Goal: Transaction & Acquisition: Purchase product/service

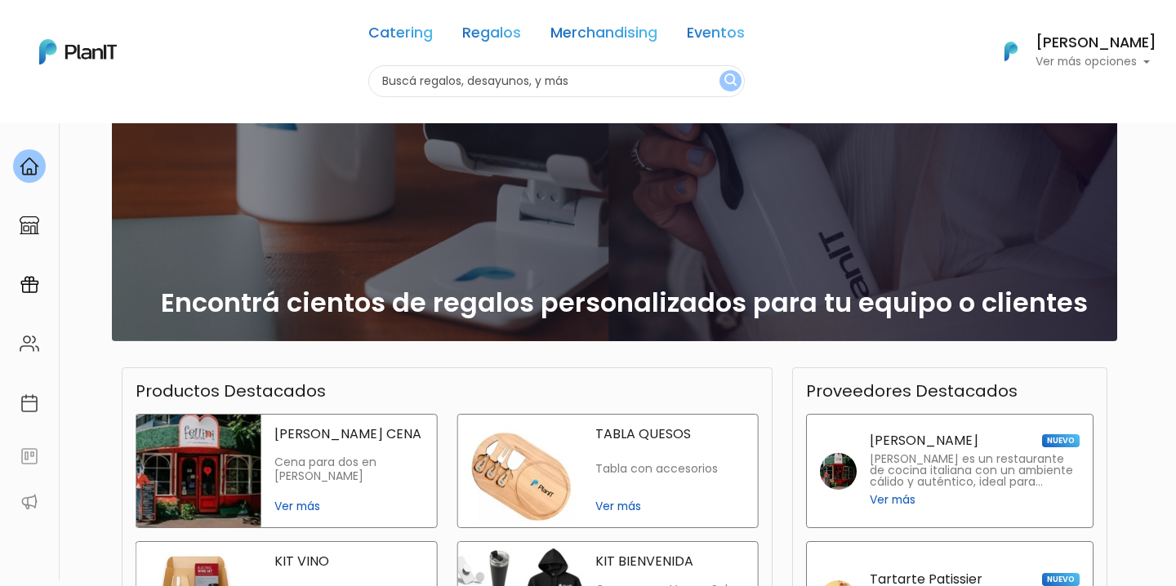
click at [1143, 47] on h6 "[PERSON_NAME]" at bounding box center [1096, 43] width 121 height 15
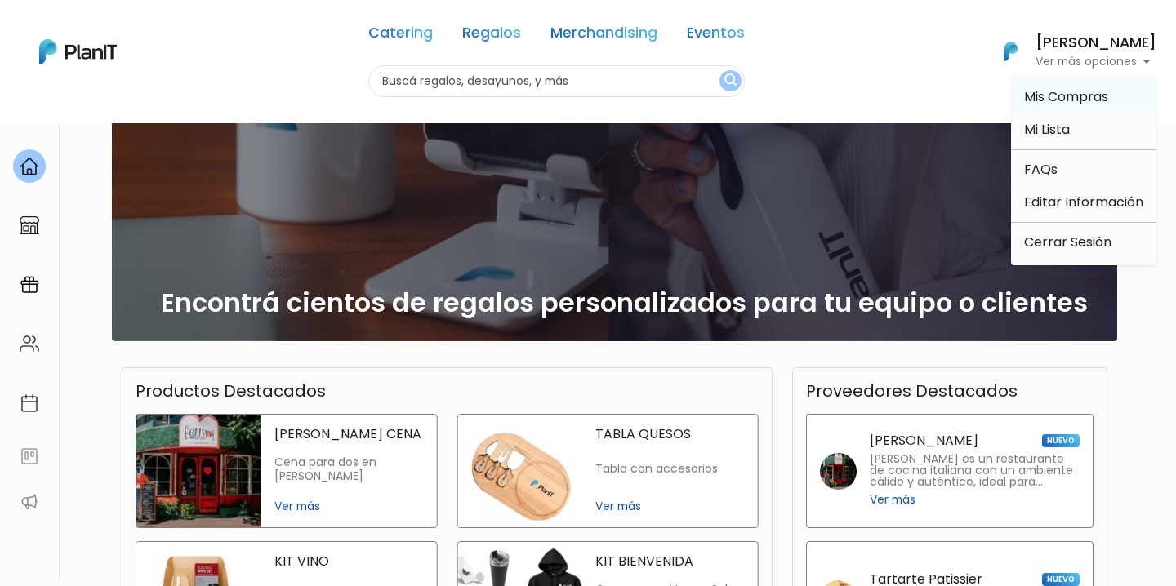
click at [1080, 85] on link "Mis Compras" at bounding box center [1083, 97] width 145 height 33
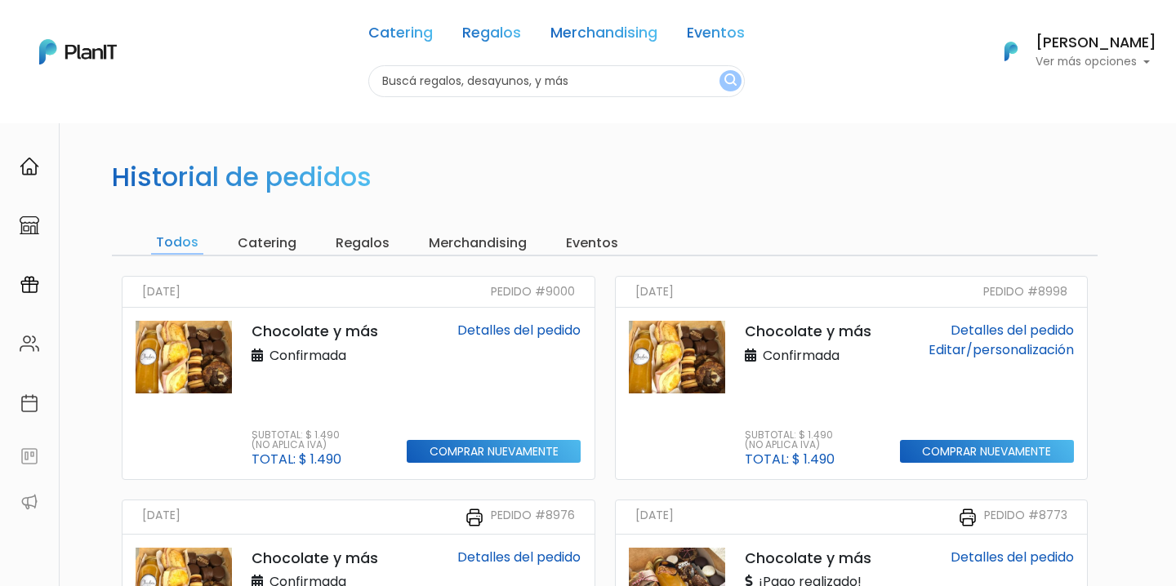
click at [547, 325] on link "Detalles del pedido" at bounding box center [518, 330] width 123 height 19
click at [506, 448] on input "Comprar nuevamente" at bounding box center [494, 452] width 174 height 24
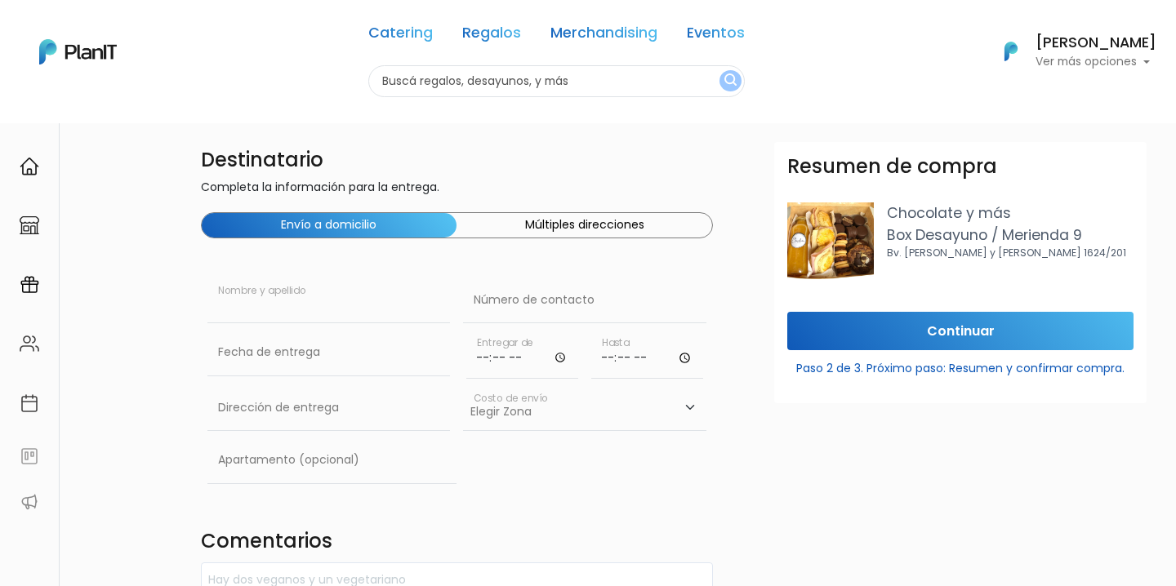
click at [281, 307] on input "text" at bounding box center [328, 301] width 243 height 46
type input "Florencia Lecueder"
click at [552, 322] on input "text" at bounding box center [584, 301] width 243 height 46
paste input "095 032 021"
type input "095 032 021"
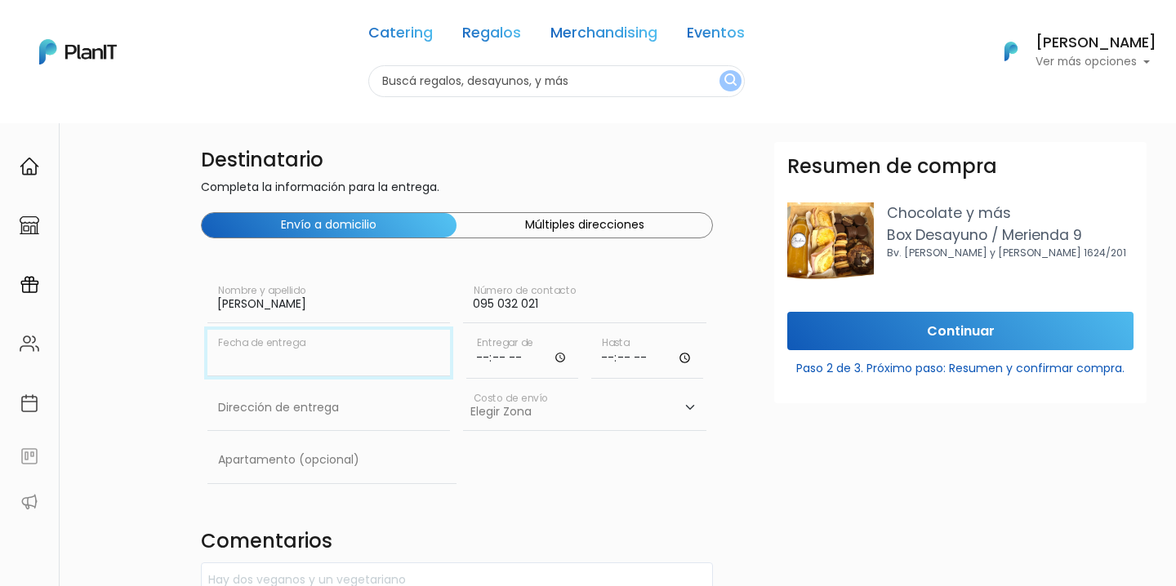
click at [329, 376] on body "Catering Regalos Merchandising Eventos Catering Regalos Merchandising Eventos C…" at bounding box center [588, 293] width 1176 height 586
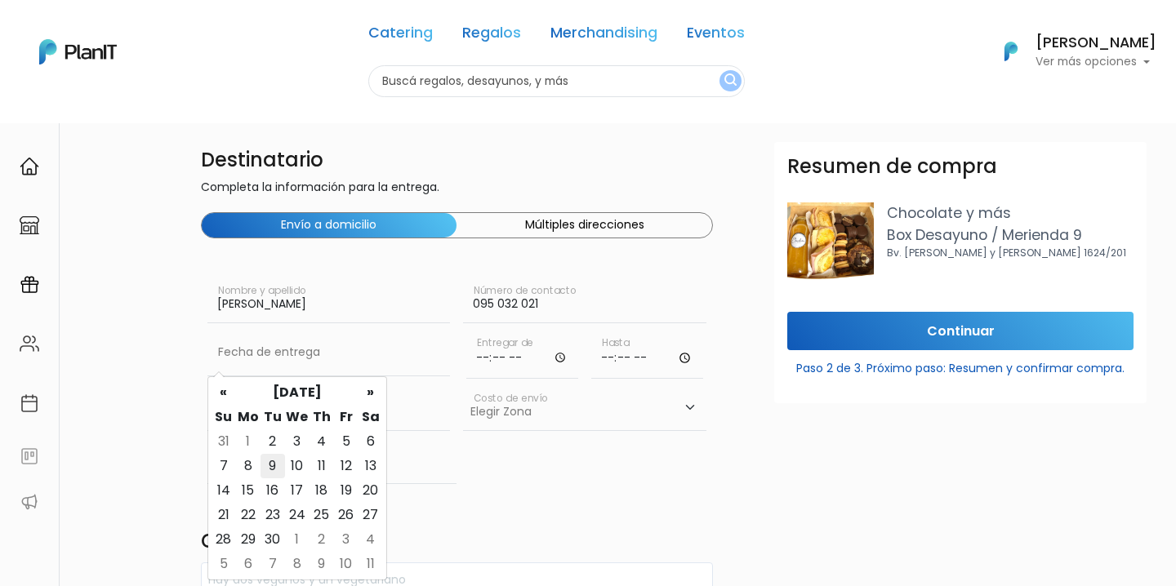
click at [275, 466] on td "9" at bounding box center [273, 466] width 25 height 25
type input "09/09/2025"
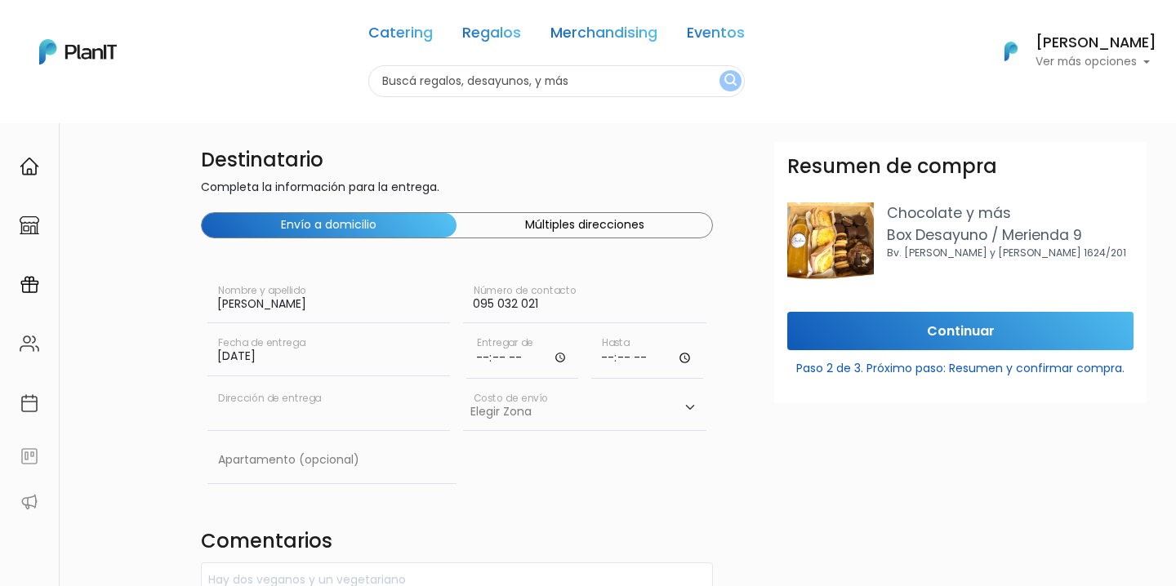
click at [346, 414] on input "text" at bounding box center [328, 409] width 243 height 46
paste input "Luis Bonavita 1266, WTC Torre 4 Piso 10"
type input "Luis Bonavita 1266, WTC Torre 4 Piso 10"
click at [502, 414] on select "Elegir Zona Zona américa- $600 Montevideo- $250" at bounding box center [584, 409] width 243 height 46
select select "10"
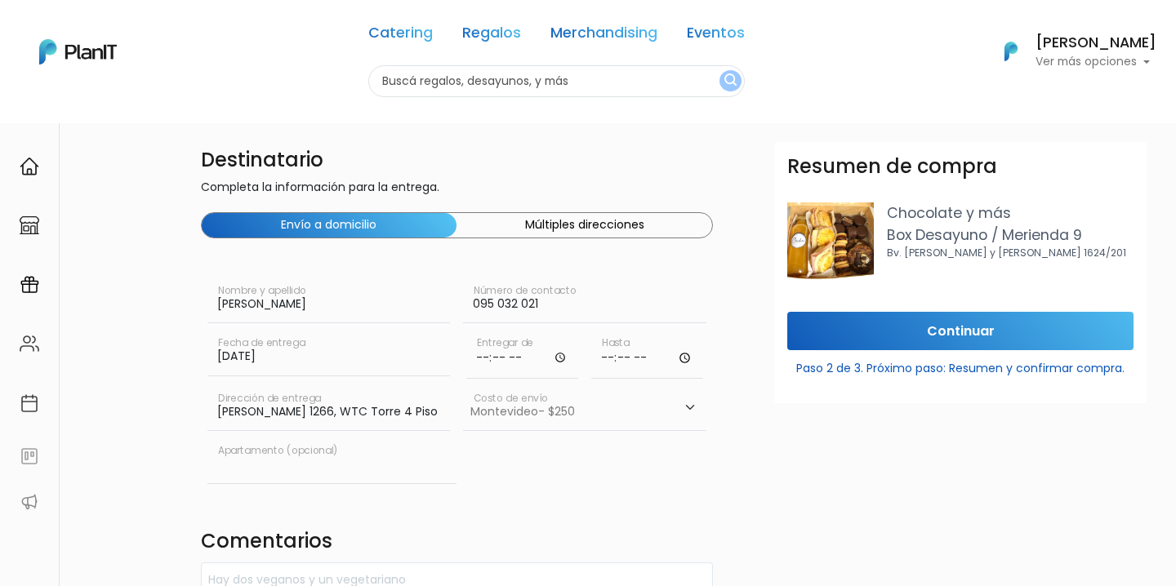
click at [321, 464] on input "text" at bounding box center [332, 461] width 250 height 46
click at [307, 488] on div "Apartamento (opcional)" at bounding box center [332, 464] width 250 height 52
click at [333, 421] on input "Luis Bonavita 1266, WTC Torre 4 Piso 10" at bounding box center [328, 409] width 243 height 46
drag, startPoint x: 329, startPoint y: 416, endPoint x: 469, endPoint y: 412, distance: 139.7
click at [469, 412] on div "Destinatario Completa la información para la entrega. Envío a domicilio Múltipl…" at bounding box center [457, 571] width 533 height 858
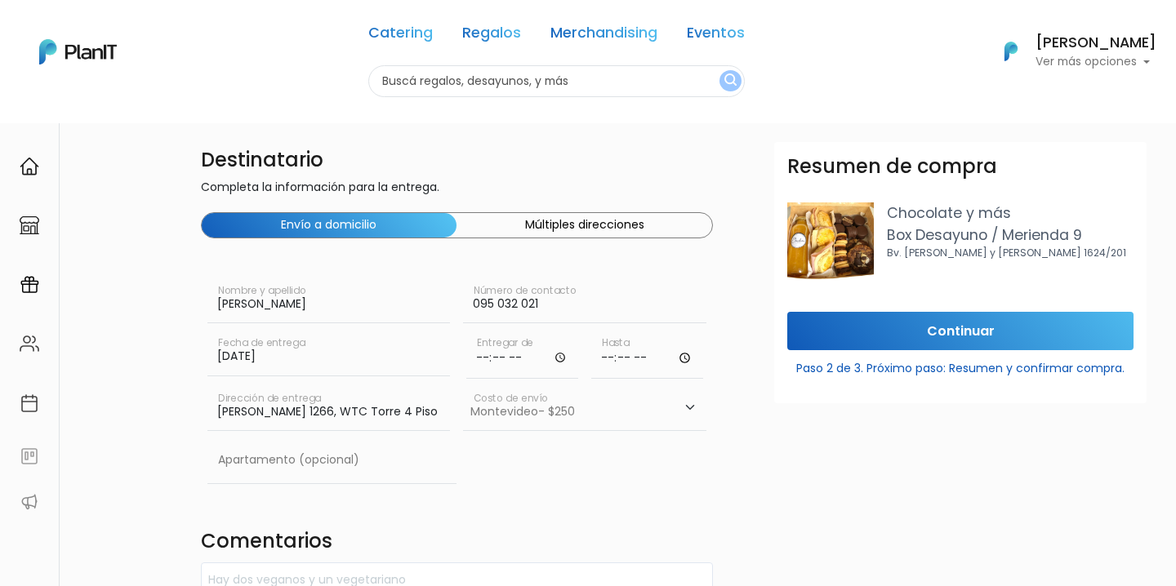
click at [329, 413] on input "Luis Bonavita 1266, WTC Torre 4 Piso 10" at bounding box center [328, 409] width 243 height 46
drag, startPoint x: 324, startPoint y: 412, endPoint x: 463, endPoint y: 418, distance: 139.0
click at [463, 418] on div "Destinatario Completa la información para la entrega. Envío a domicilio Múltipl…" at bounding box center [457, 571] width 533 height 858
click at [302, 489] on div "Apartamento (opcional)" at bounding box center [332, 464] width 250 height 52
click at [296, 473] on input "text" at bounding box center [332, 461] width 250 height 46
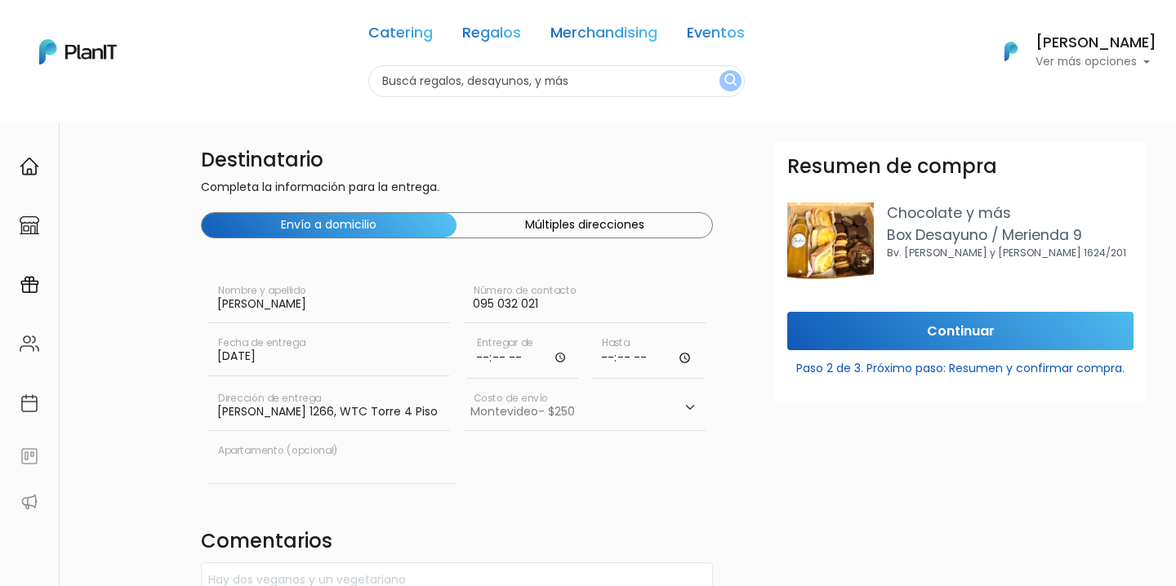
paste input "WTC Torre 4 Piso 10"
click at [490, 457] on div "WTC Torre 4 Piso 10 Apartamento (opcional)" at bounding box center [457, 464] width 513 height 52
click at [361, 459] on input "WTC Torre 4 Piso 10" at bounding box center [332, 461] width 250 height 46
type input "WTC Torre 4 Piso 10 ITAU"
click at [470, 475] on div "WTC Torre 4 Piso 10 ITAU Apartamento (opcional)" at bounding box center [457, 464] width 513 height 52
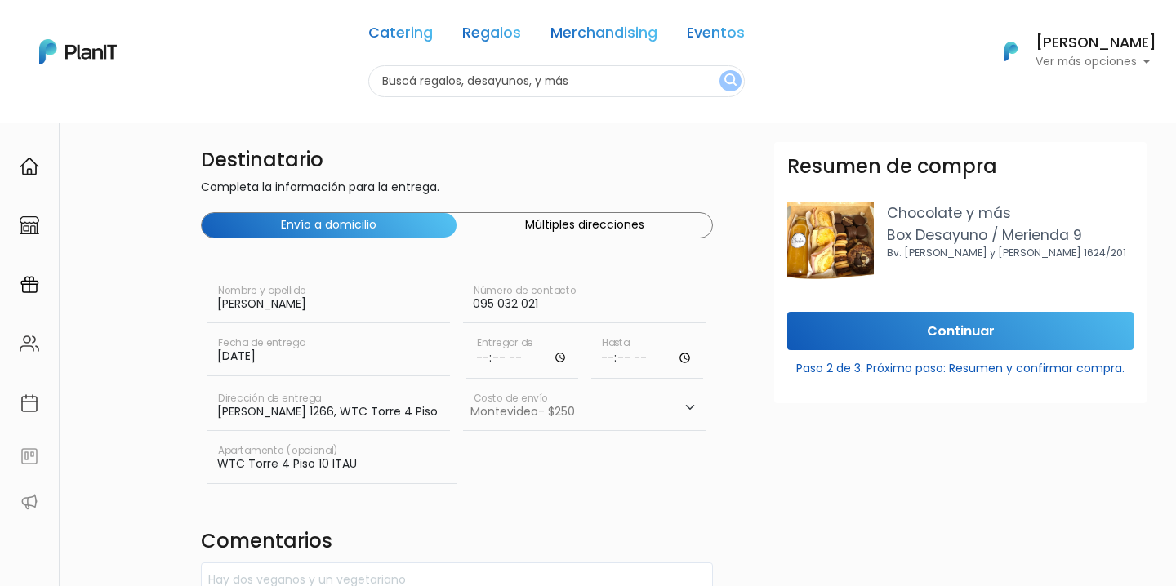
click at [352, 461] on input "WTC Torre 4 Piso 10 ITAU" at bounding box center [332, 461] width 250 height 46
click at [486, 359] on input "time" at bounding box center [522, 354] width 112 height 49
click at [484, 355] on input "time" at bounding box center [522, 354] width 112 height 49
click at [538, 365] on input "time" at bounding box center [522, 354] width 112 height 49
click at [481, 360] on input "time" at bounding box center [522, 354] width 112 height 49
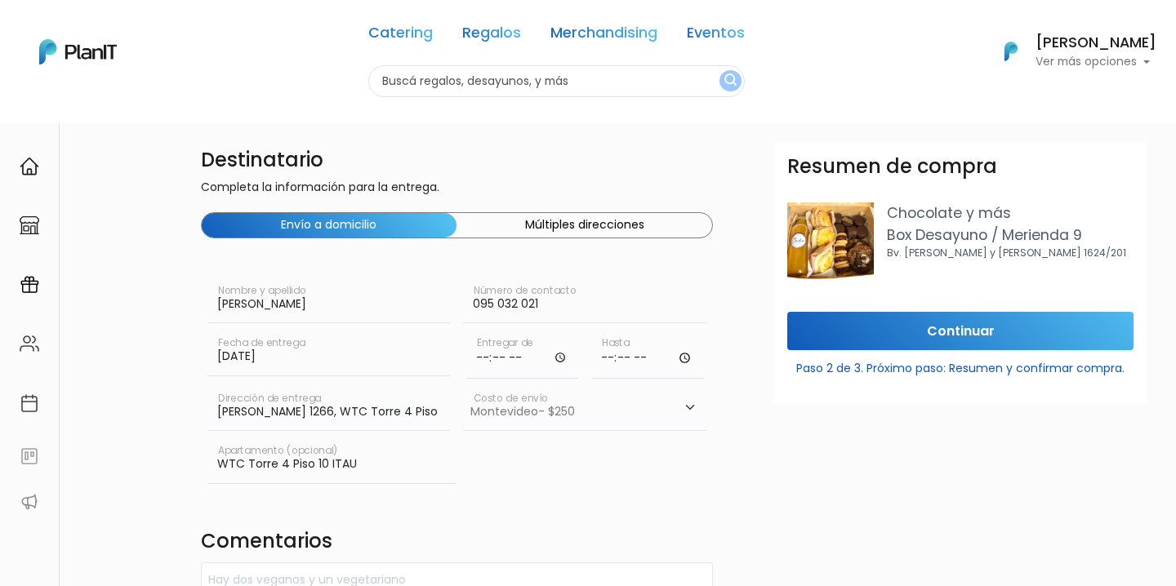
click at [479, 353] on input "time" at bounding box center [522, 354] width 112 height 49
click at [532, 363] on input "time" at bounding box center [522, 354] width 112 height 49
click at [550, 426] on select "Elegir Zona Zona américa- $600 Montevideo- $250" at bounding box center [584, 409] width 243 height 46
click at [499, 356] on input "time" at bounding box center [522, 354] width 112 height 49
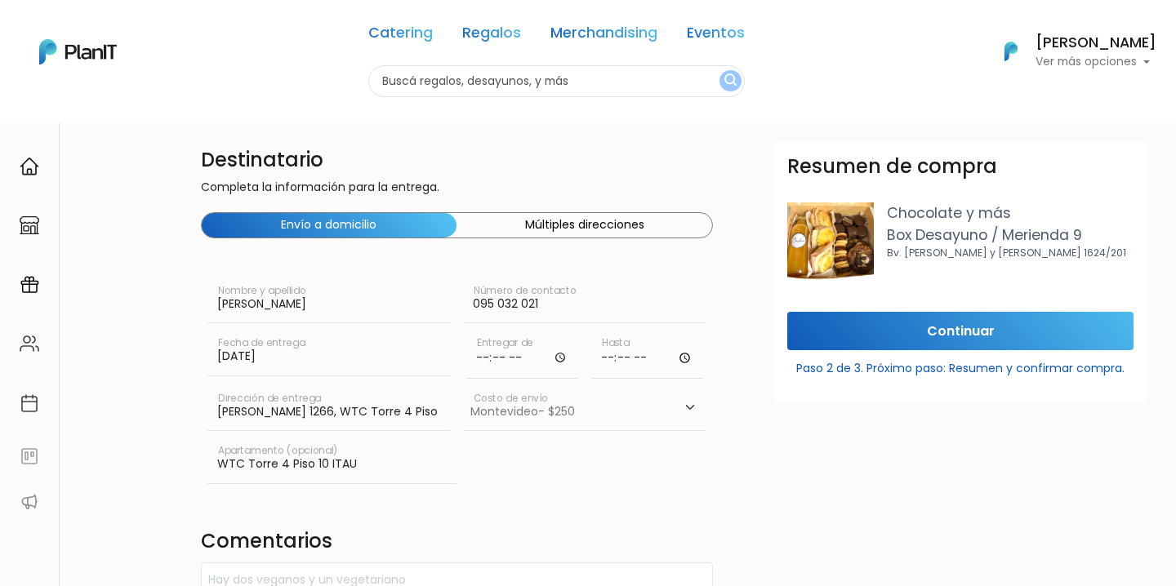
click at [485, 356] on input "time" at bounding box center [522, 354] width 112 height 49
type input "10:00"
click at [608, 345] on input "time" at bounding box center [647, 354] width 112 height 49
click at [594, 487] on div "WTC Torre 4 Piso 10 ITAU Apartamento (opcional)" at bounding box center [457, 463] width 513 height 52
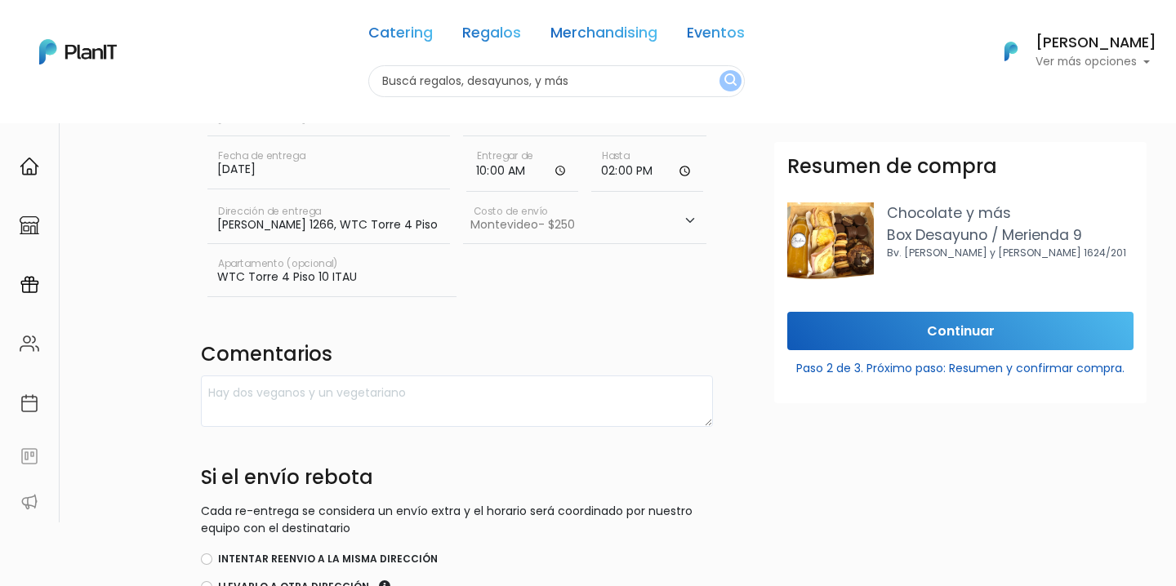
scroll to position [188, 0]
click at [434, 381] on textarea at bounding box center [457, 400] width 513 height 51
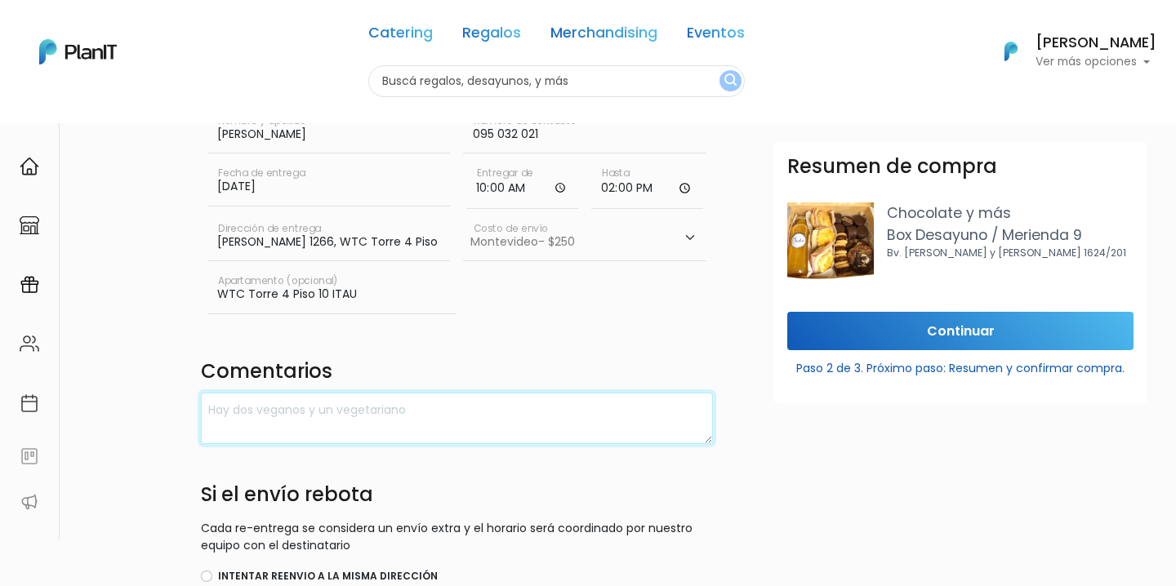
scroll to position [173, 0]
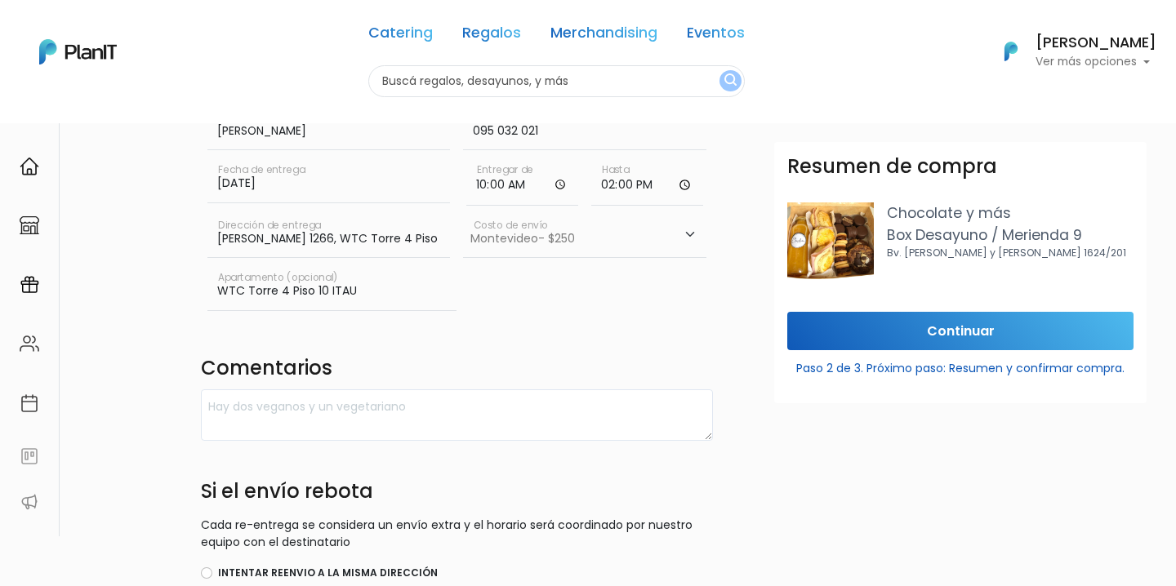
click at [625, 180] on input "14:00" at bounding box center [647, 181] width 112 height 49
click at [615, 180] on input "14:00" at bounding box center [647, 181] width 112 height 49
click at [613, 180] on input "14:00" at bounding box center [647, 181] width 112 height 49
click at [611, 182] on input "14:00" at bounding box center [647, 181] width 112 height 49
type input "13:00"
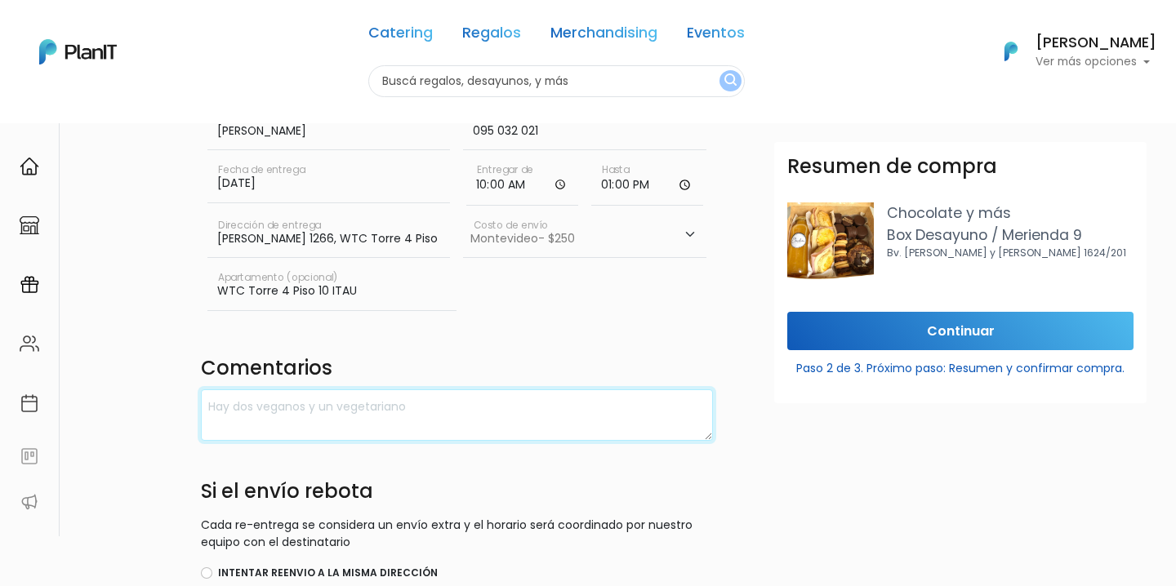
click at [651, 427] on textarea at bounding box center [457, 415] width 513 height 51
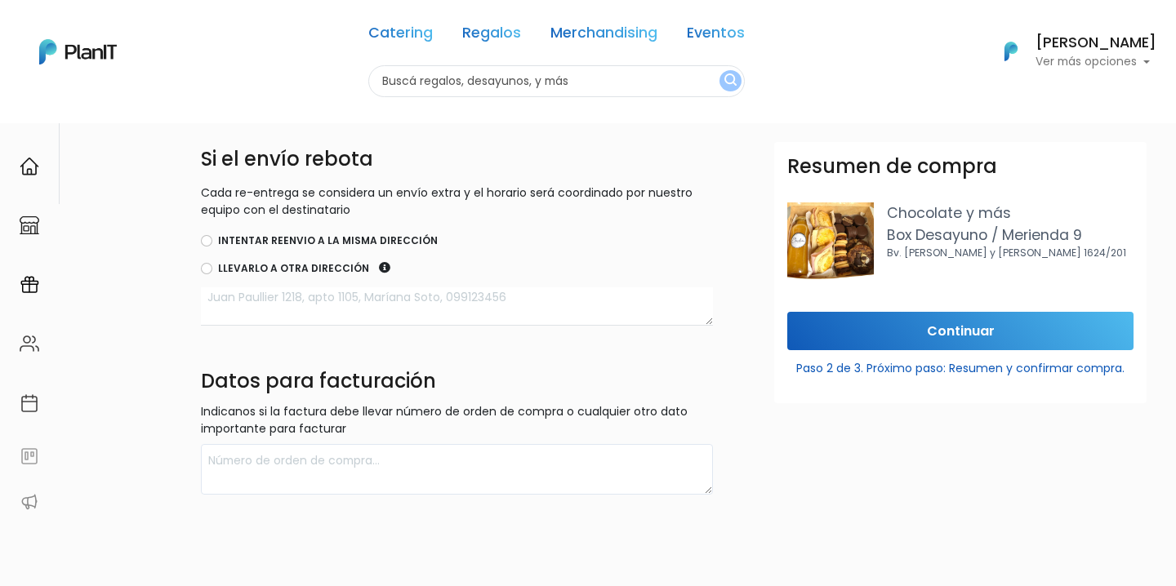
scroll to position [564, 0]
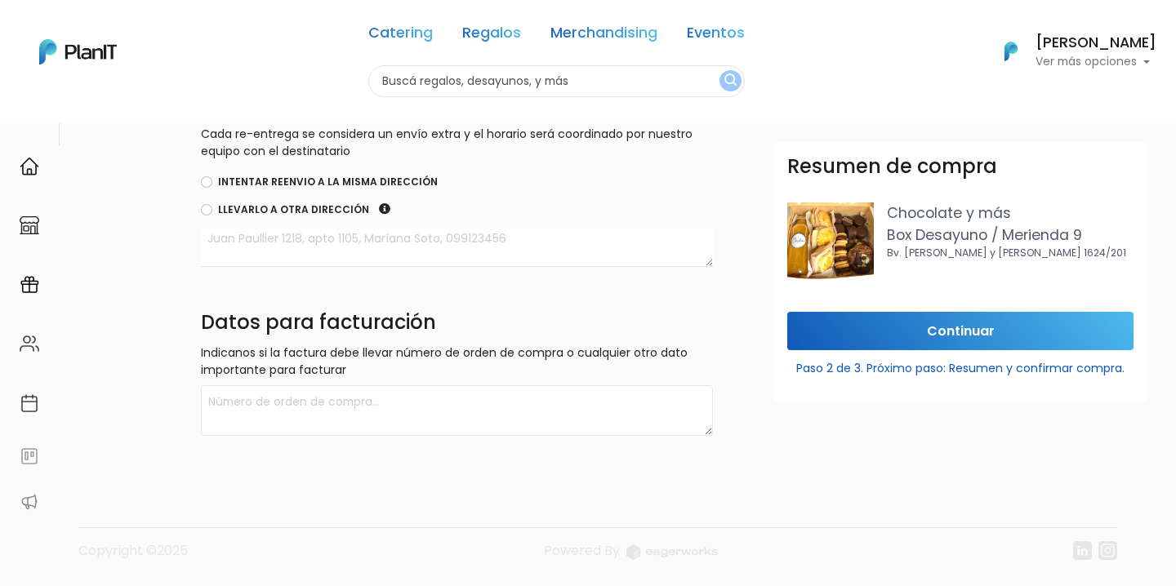
click at [482, 377] on p "Indicanos si la factura debe llevar número de orden de compra o cualquier otro …" at bounding box center [457, 362] width 513 height 34
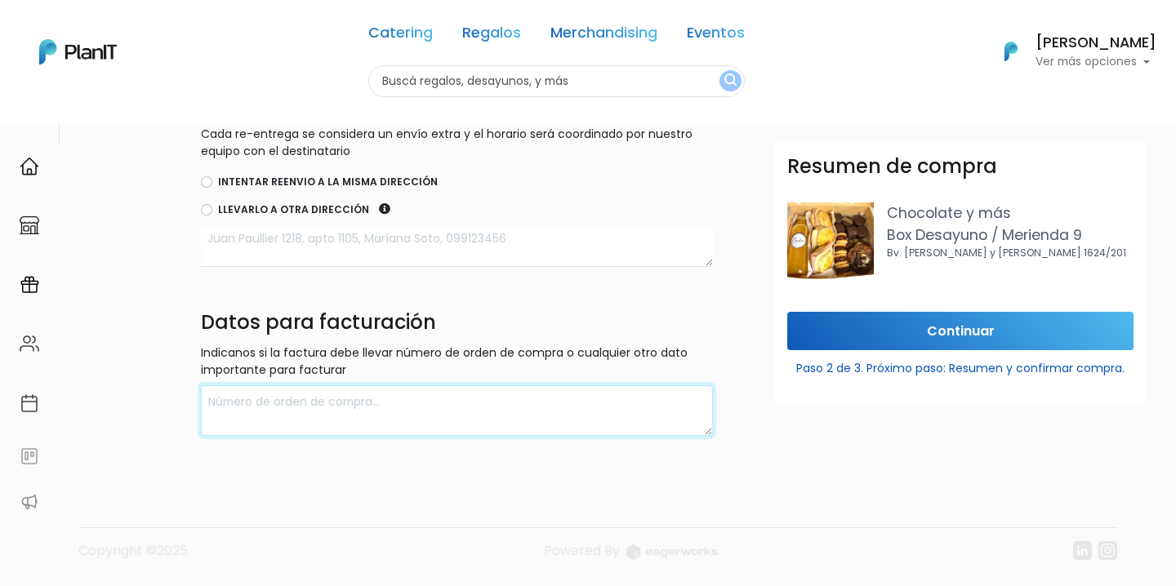
click at [482, 414] on textarea at bounding box center [457, 411] width 513 height 51
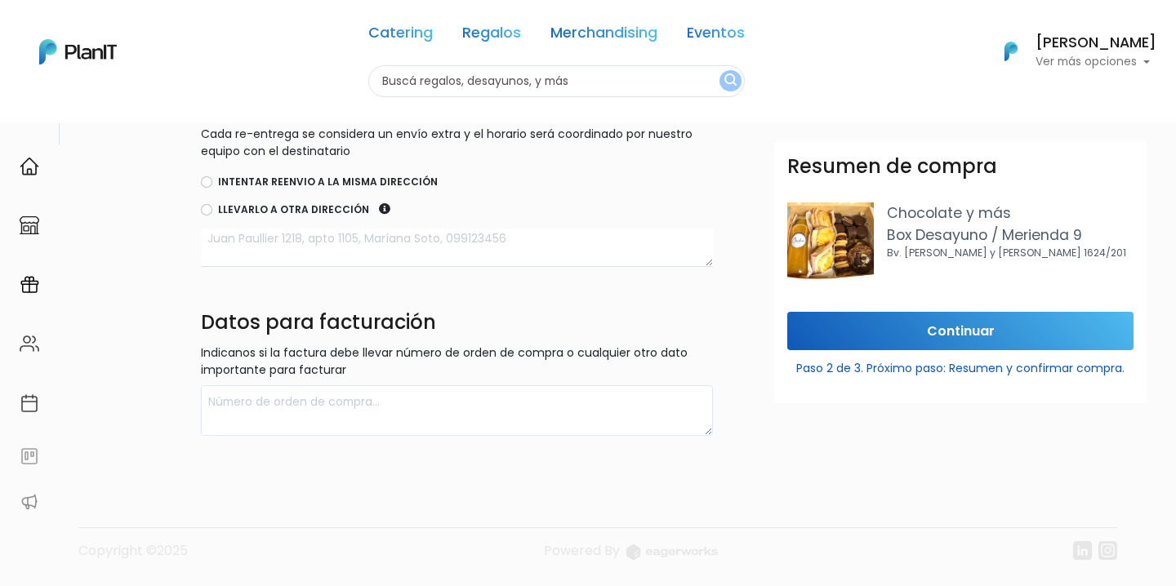
click at [212, 180] on div "Intentar reenvio a la misma dirección" at bounding box center [457, 183] width 513 height 20
click at [207, 184] on input "Intentar reenvio a la misma dirección" at bounding box center [206, 181] width 11 height 11
radio input "true"
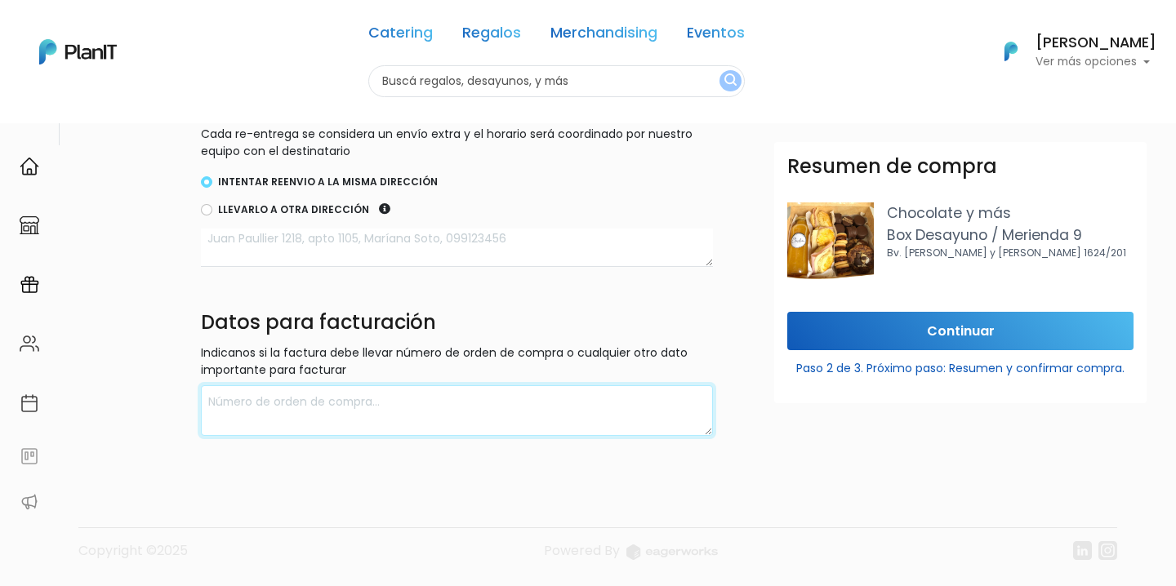
click at [313, 395] on textarea at bounding box center [457, 411] width 513 height 51
type textarea "j"
type textarea "h"
type textarea "Factura con Rut de Wild fi"
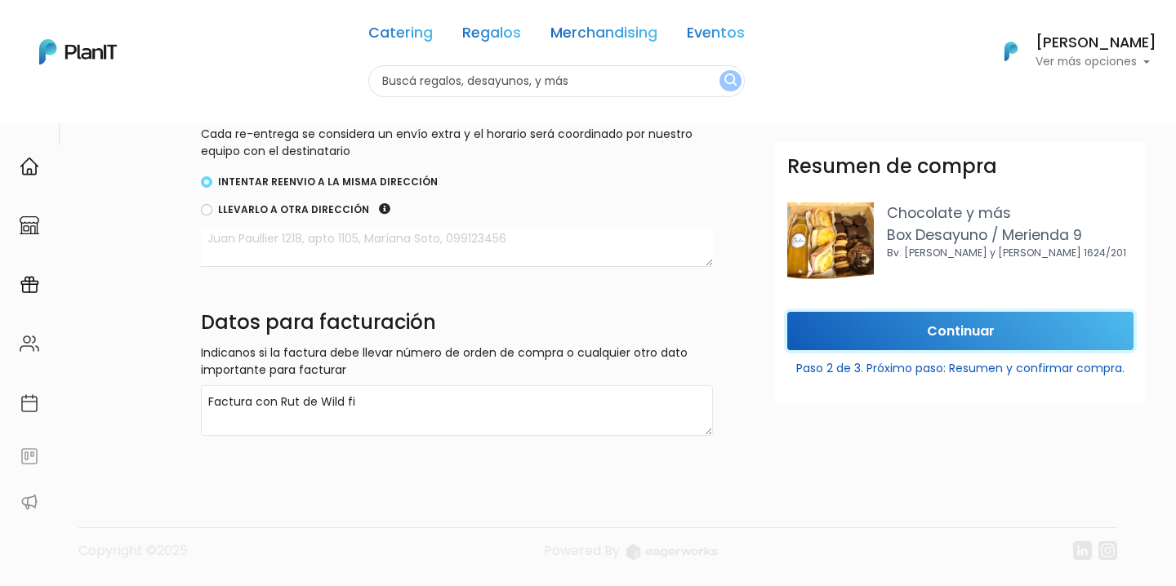
click at [897, 317] on input "Continuar" at bounding box center [960, 331] width 346 height 38
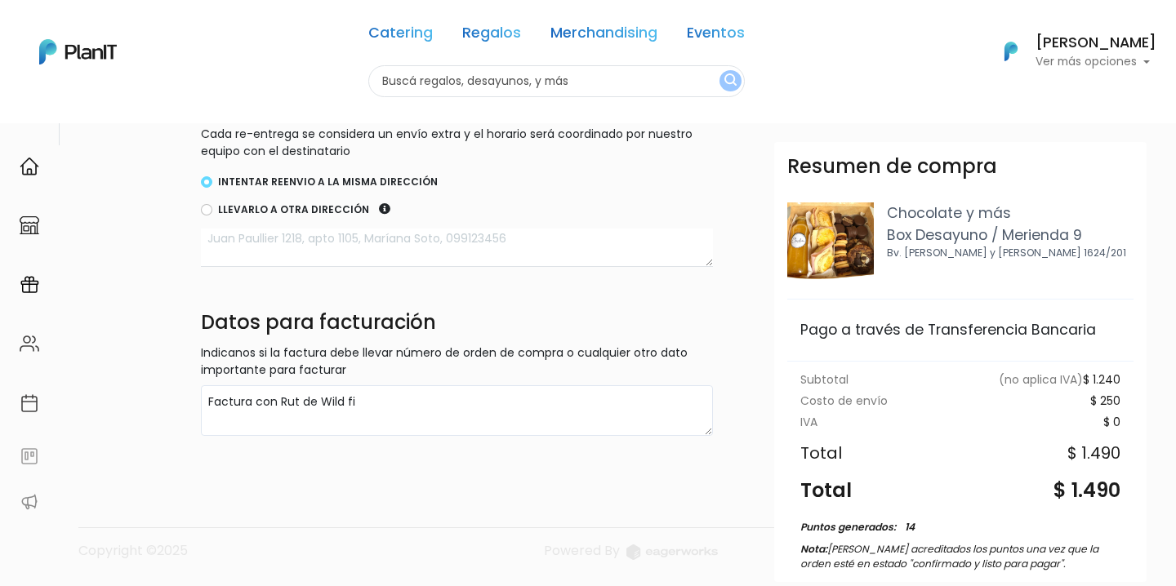
scroll to position [145, 0]
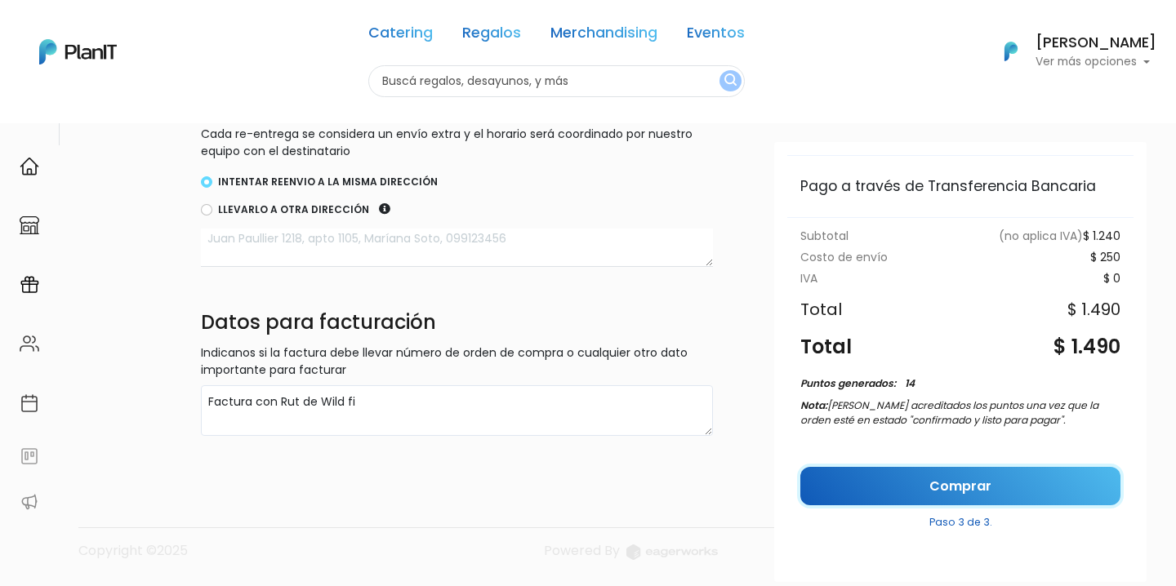
click at [939, 484] on link "Comprar" at bounding box center [960, 486] width 320 height 38
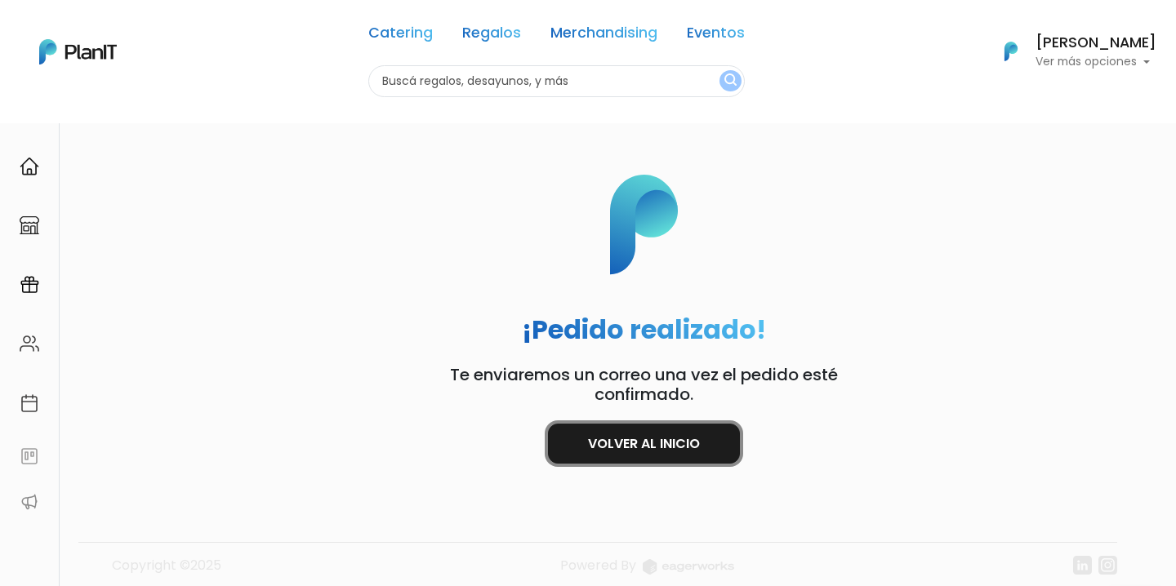
click at [682, 450] on link "Volver al inicio" at bounding box center [644, 444] width 192 height 40
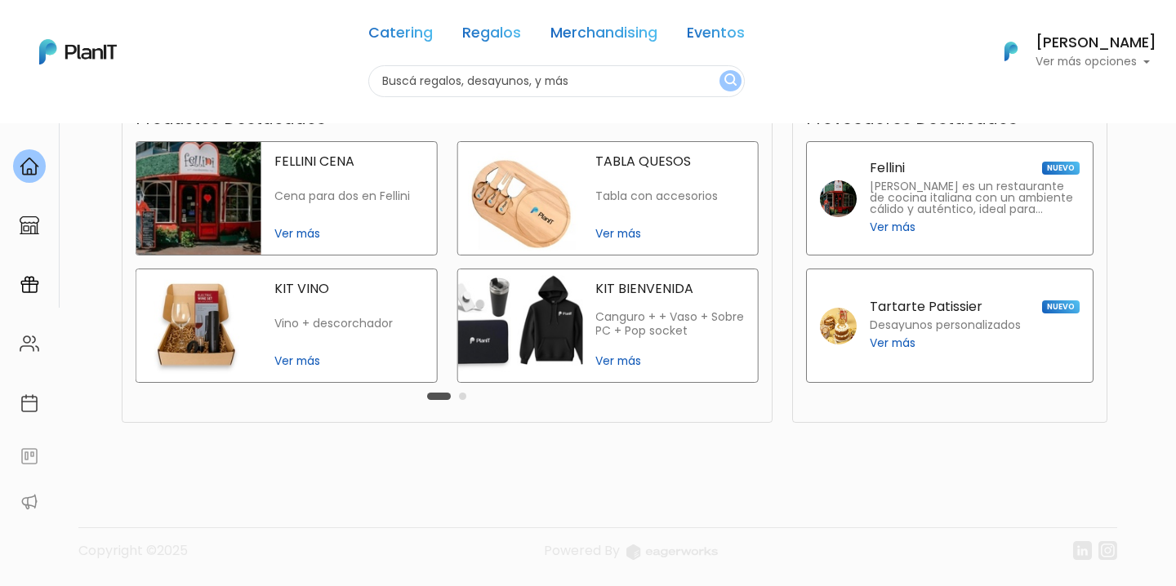
click at [1106, 53] on div "Julienta Senosiaín Ver más opciones" at bounding box center [1096, 52] width 121 height 33
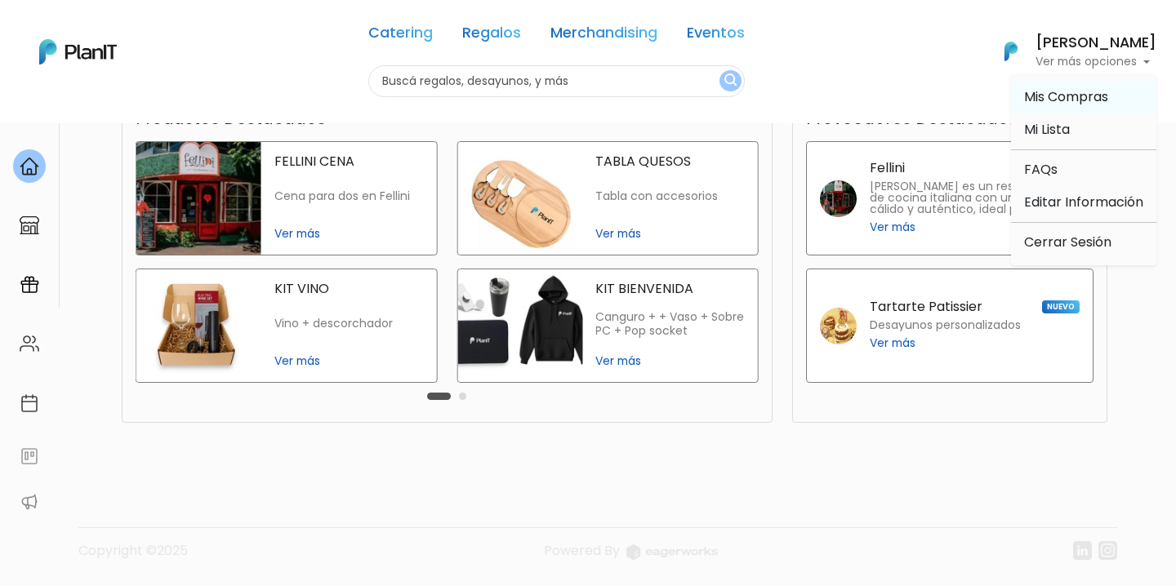
click at [1065, 90] on span "Mis Compras" at bounding box center [1066, 96] width 84 height 19
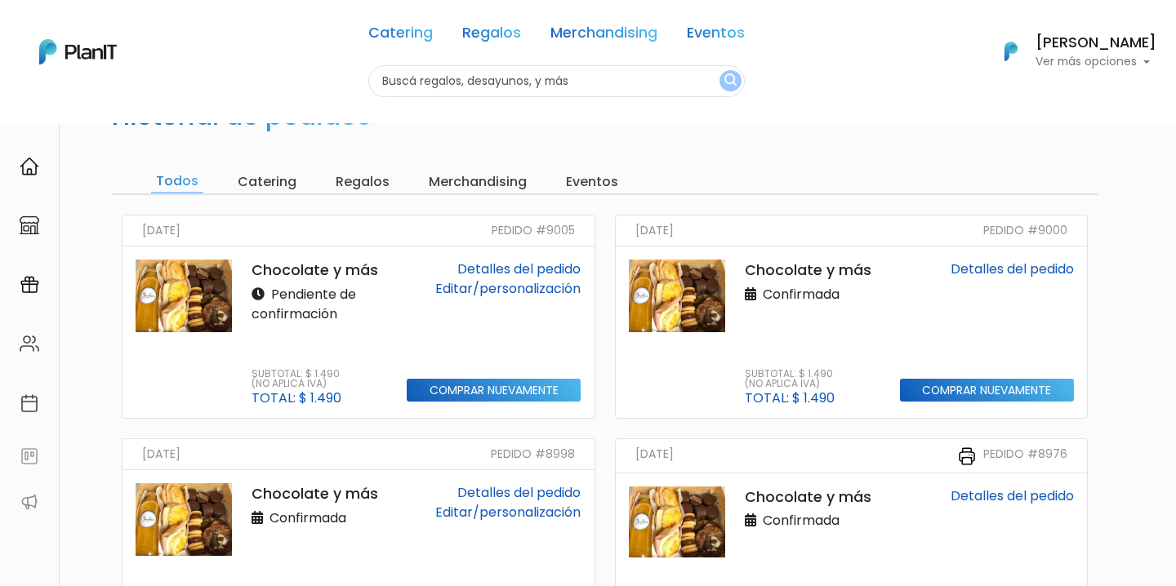
scroll to position [69, 0]
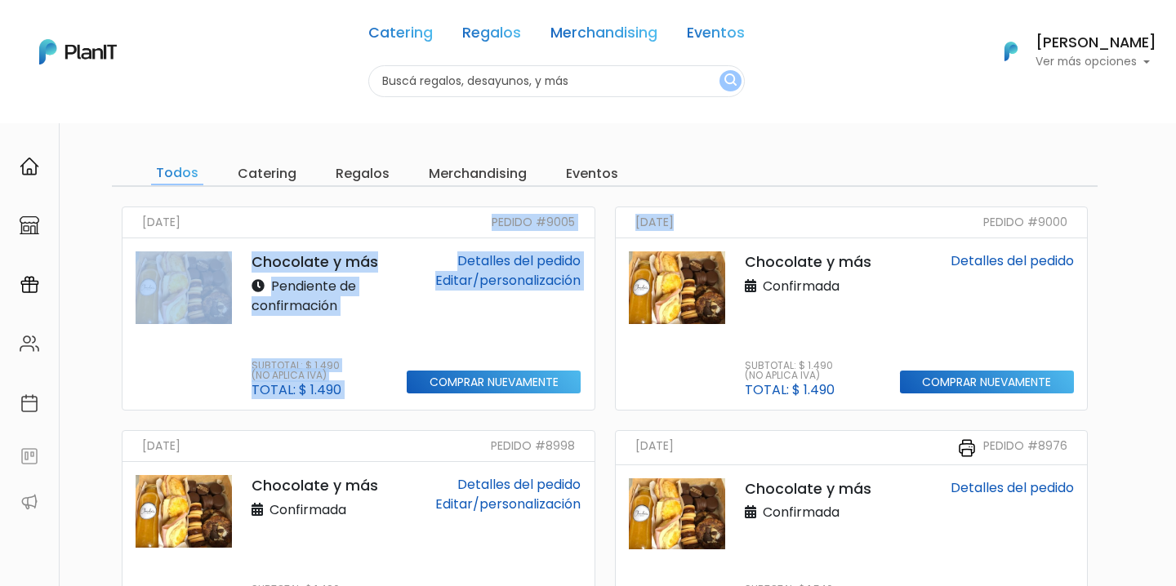
drag, startPoint x: 487, startPoint y: 216, endPoint x: 673, endPoint y: 216, distance: 186.2
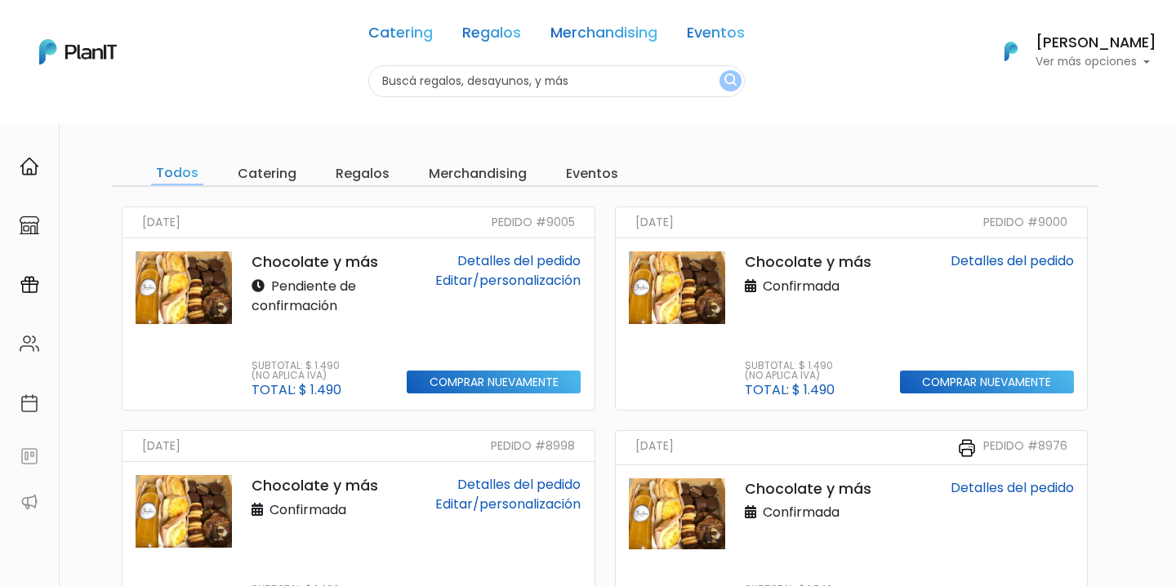
click at [382, 272] on p "Chocolate y más" at bounding box center [320, 262] width 136 height 21
click at [525, 255] on link "Detalles del pedido" at bounding box center [518, 261] width 123 height 19
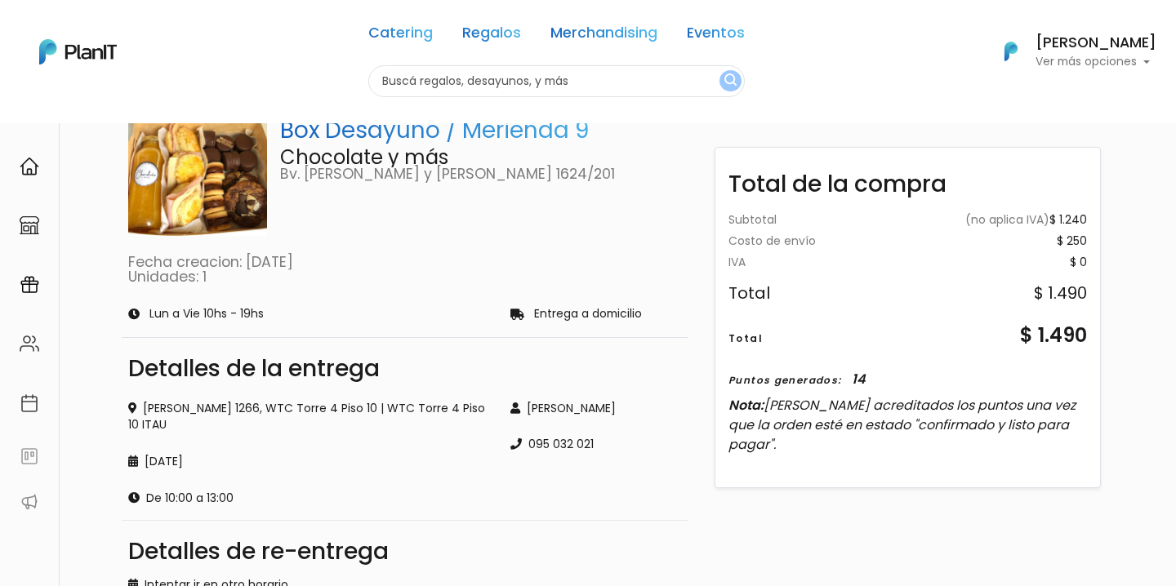
scroll to position [28, 0]
